Goal: Transaction & Acquisition: Book appointment/travel/reservation

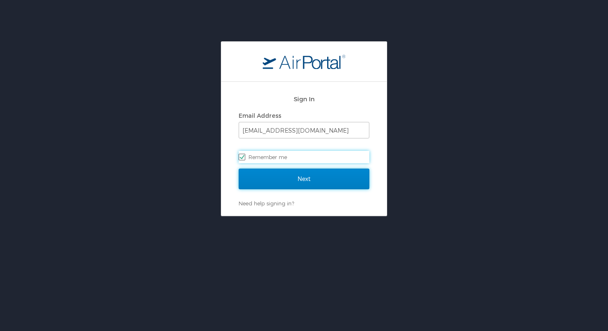
click at [307, 160] on input "Next" at bounding box center [304, 179] width 131 height 21
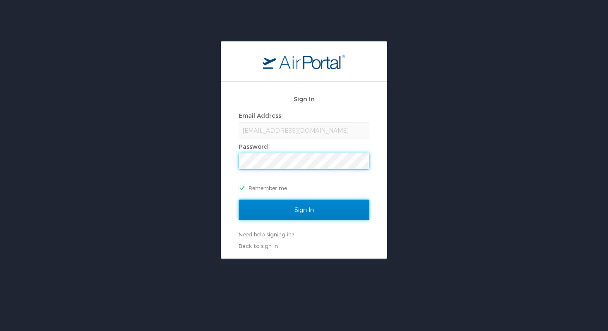
click at [307, 160] on input "Sign In" at bounding box center [304, 210] width 131 height 21
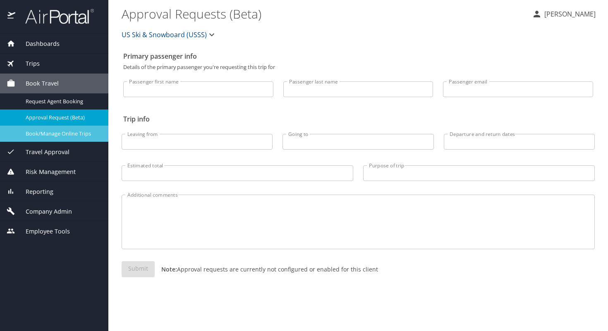
click at [53, 135] on span "Book/Manage Online Trips" at bounding box center [62, 134] width 73 height 8
click at [43, 136] on span "Book/Manage Online Trips" at bounding box center [62, 134] width 73 height 8
click at [63, 133] on span "Book/Manage Online Trips" at bounding box center [62, 134] width 73 height 8
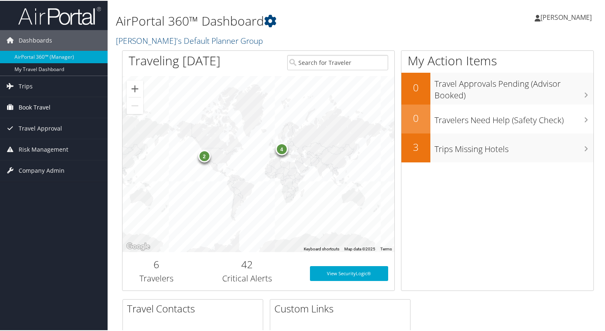
click at [50, 105] on link "Book Travel" at bounding box center [54, 106] width 108 height 21
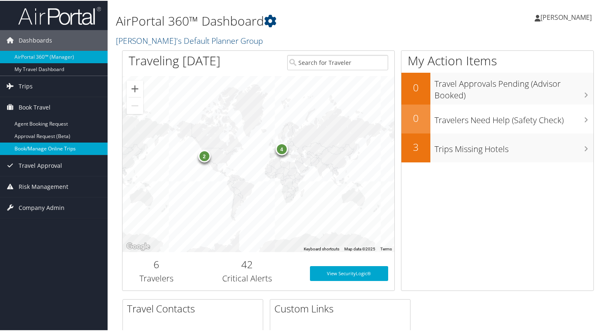
click at [44, 144] on link "Book/Manage Online Trips" at bounding box center [54, 148] width 108 height 12
